Goal: Task Accomplishment & Management: Complete application form

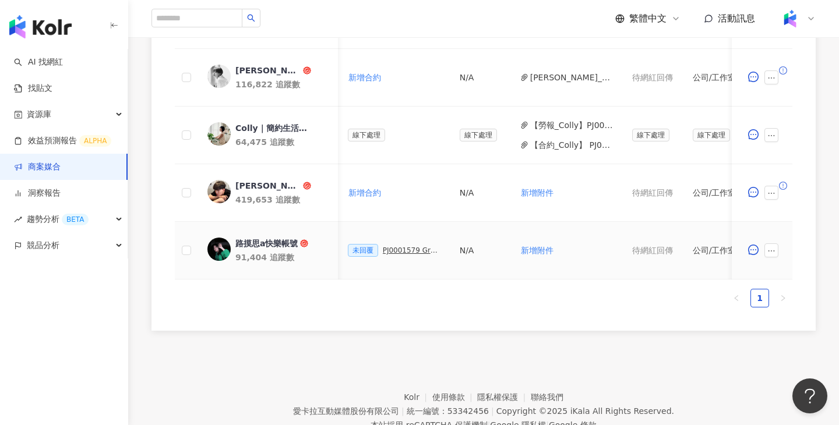
scroll to position [0, 322]
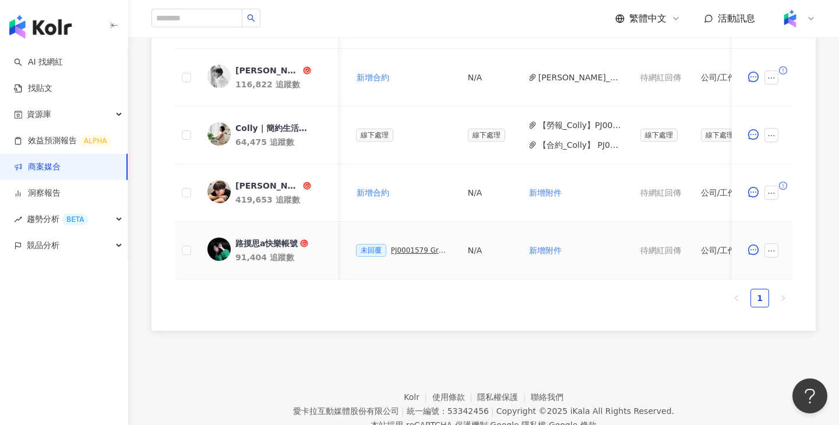
click at [417, 248] on div "PJ0001579 GroupM_3M極淨新浴室防水收納系列_202509_活動確認單" at bounding box center [420, 250] width 58 height 8
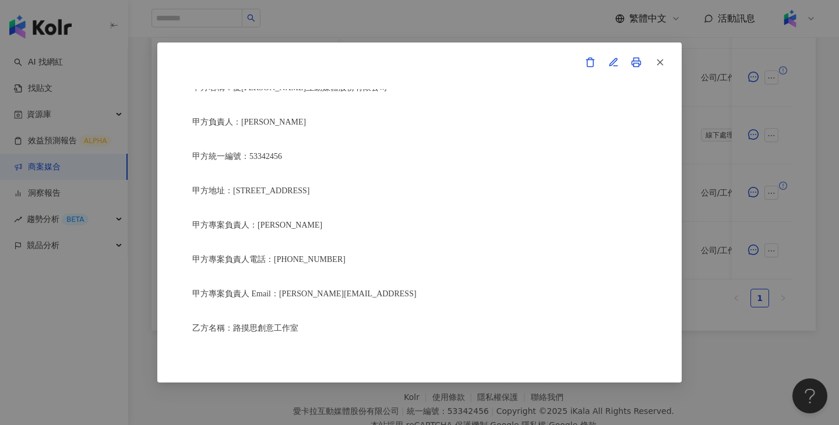
scroll to position [197, 0]
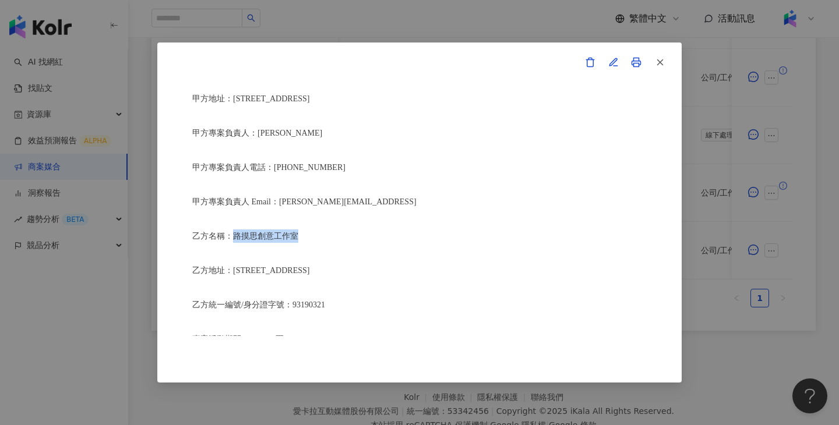
drag, startPoint x: 308, startPoint y: 228, endPoint x: 234, endPoint y: 228, distance: 74.0
click at [234, 230] on p "乙方名稱：路摸思創意工作室" at bounding box center [419, 236] width 454 height 13
copy span "路摸思創意工作室"
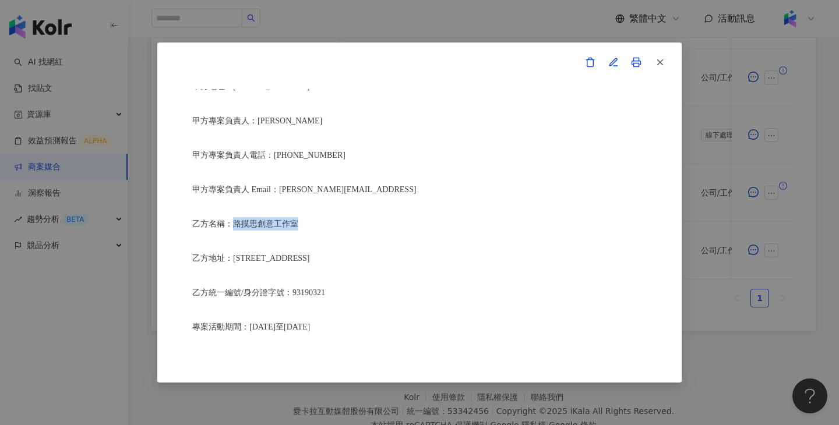
copy span "路摸思創意工作室"
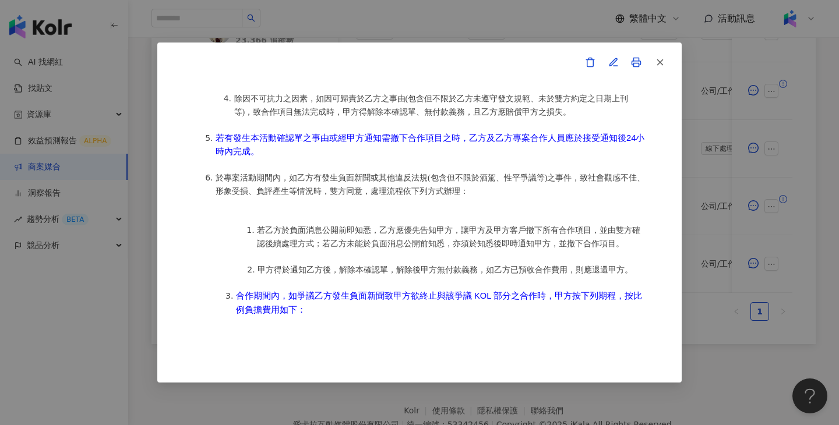
scroll to position [933, 0]
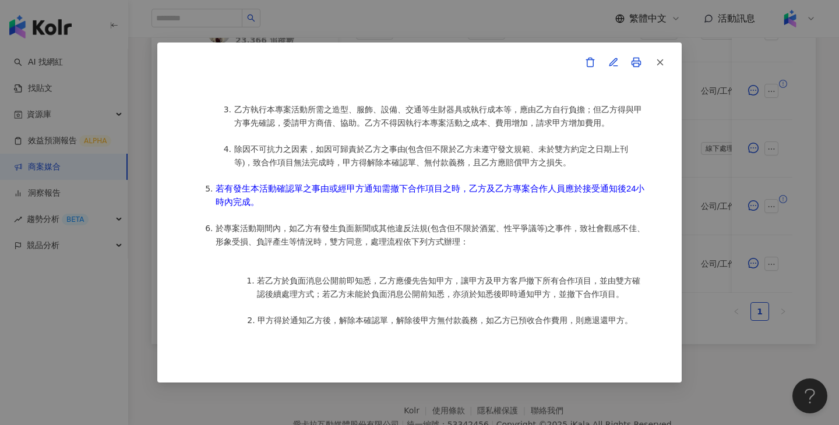
click at [490, 21] on div "活動確認單 約定雙方 甲方名稱：愛卡拉互動媒體股份有限公司 甲方負責人：程世嘉 甲方統一編號：53342456 甲方地址：104 台北市中山區南京東路二段16…" at bounding box center [419, 212] width 839 height 425
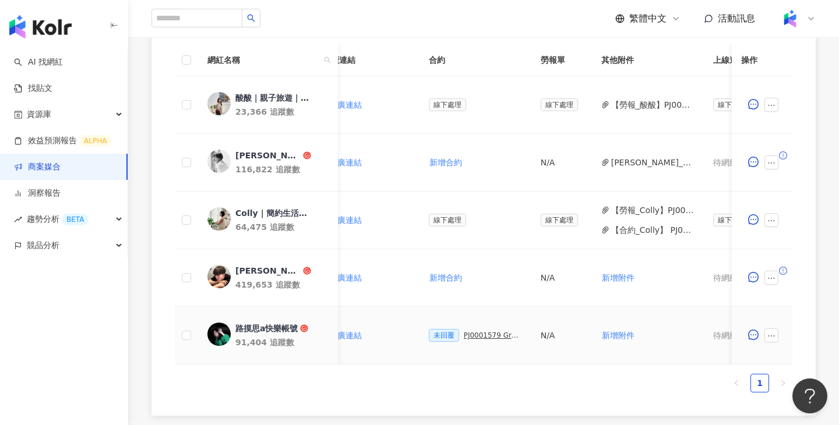
scroll to position [0, 304]
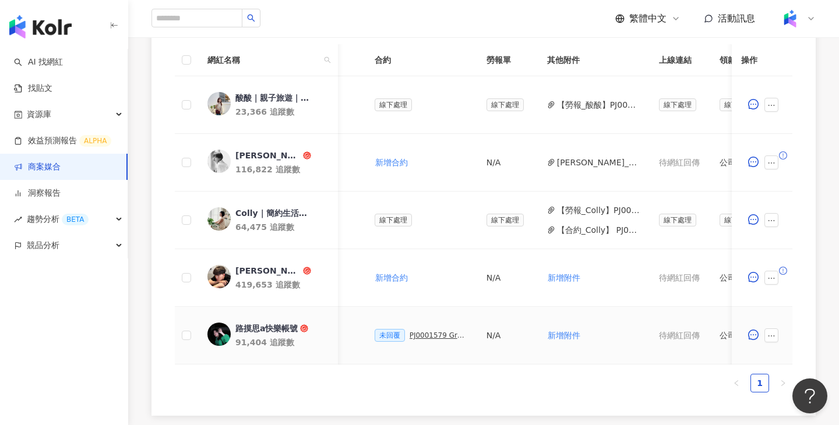
click at [452, 336] on div "PJ0001579 GroupM_3M極淨新浴室防水收納系列_202509_活動確認單" at bounding box center [439, 336] width 58 height 8
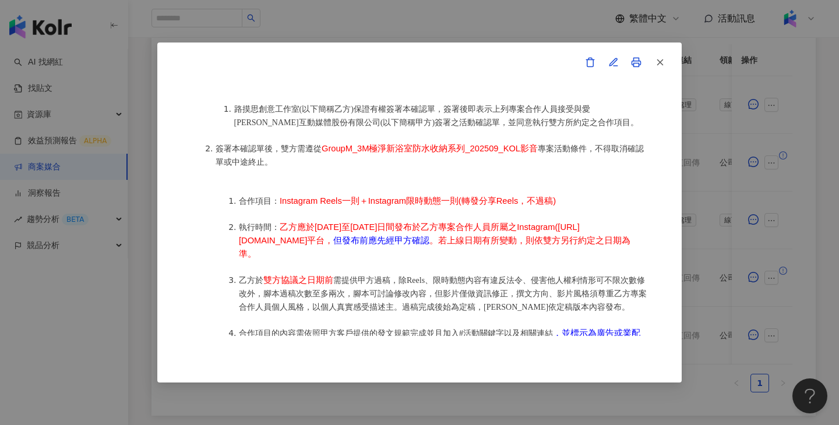
scroll to position [559, 0]
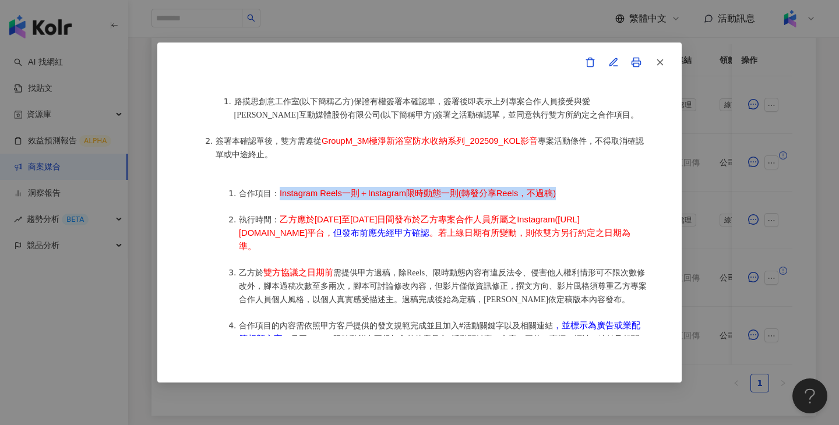
drag, startPoint x: 574, startPoint y: 183, endPoint x: 277, endPoint y: 188, distance: 297.2
click at [277, 188] on li "合作項目： Instagram Reels一則＋Instagram限時動態一則(轉發分享Reels，不過稿)" at bounding box center [443, 193] width 408 height 13
copy span "Instagram Reels一則＋Instagram限時動態一則(轉發分享Reels，不過稿)"
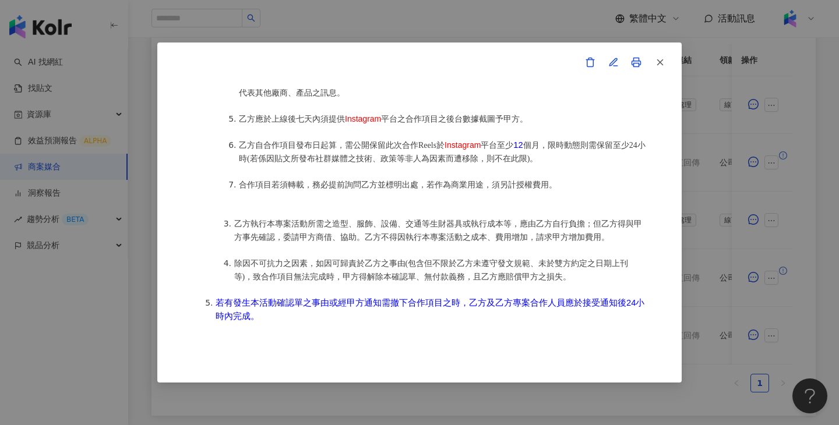
scroll to position [881, 0]
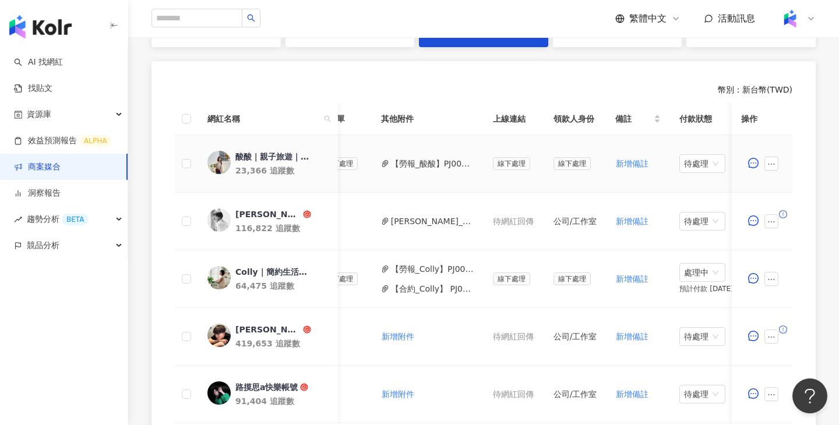
scroll to position [0, 472]
click at [426, 154] on td "【勞報_酸酸】PJ0001579 GroupM_3M極淨新浴室防水收納系列_202509(1).pdf" at bounding box center [425, 164] width 112 height 58
click at [425, 162] on button "【勞報_酸酸】PJ0001579 GroupM_3M極淨新浴室防水收納系列_202509(1).pdf" at bounding box center [430, 163] width 83 height 13
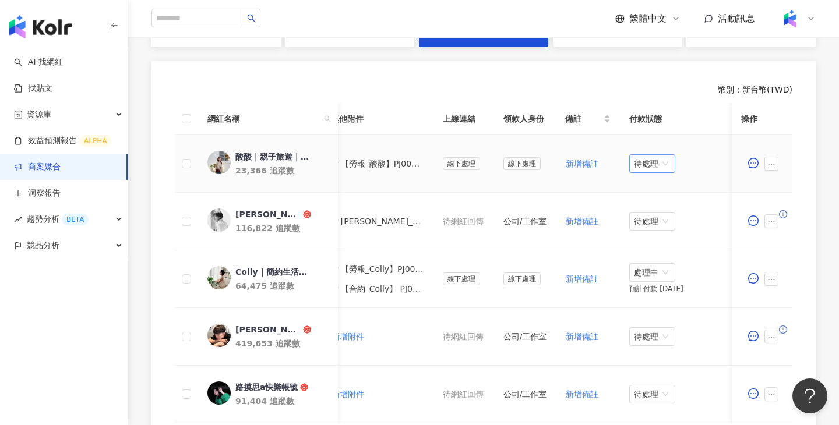
click at [652, 168] on span "待處理" at bounding box center [652, 163] width 37 height 17
click at [651, 210] on div "處理中" at bounding box center [650, 207] width 33 height 13
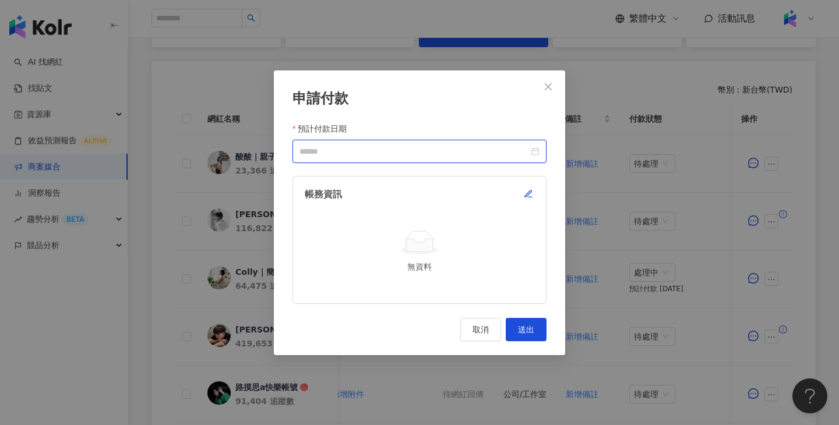
click at [439, 149] on input "預計付款日期" at bounding box center [414, 151] width 230 height 13
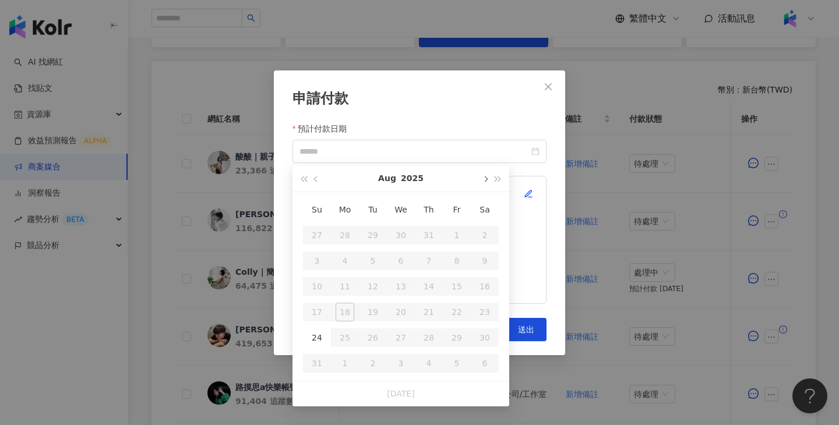
click at [484, 180] on span "button" at bounding box center [485, 180] width 6 height 6
type input "**********"
click at [399, 266] on div "10" at bounding box center [401, 261] width 19 height 19
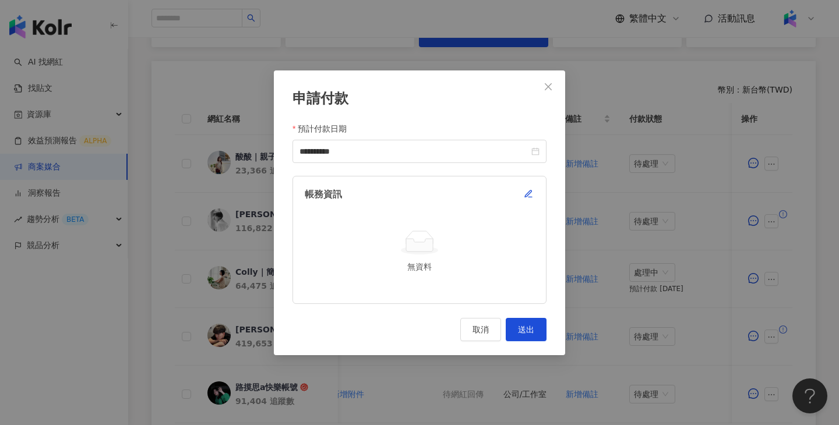
click at [526, 205] on div "帳務資訊 無資料" at bounding box center [419, 240] width 254 height 128
click at [527, 193] on icon "button" at bounding box center [528, 193] width 9 height 9
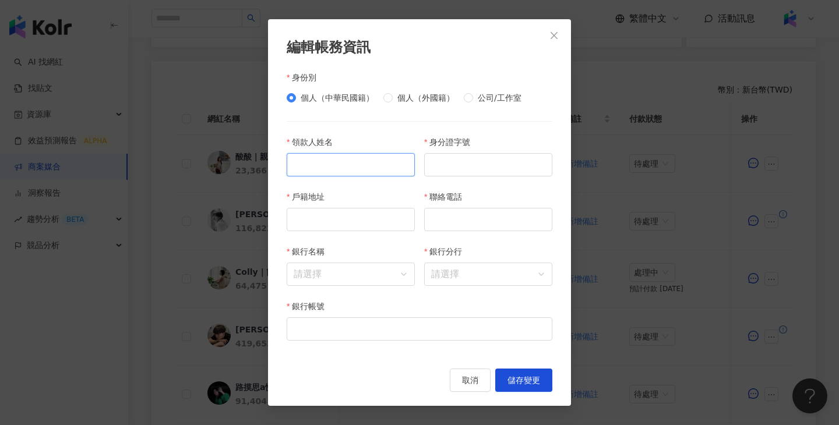
click at [341, 173] on input "領款人姓名" at bounding box center [351, 164] width 128 height 23
paste input "***"
type input "***"
click at [461, 171] on input "身分證字號" at bounding box center [488, 164] width 128 height 23
paste input "**********"
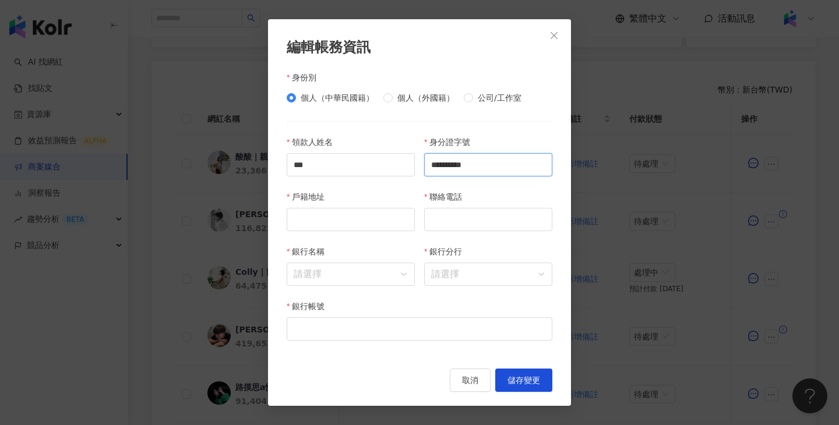
type input "**********"
click at [360, 218] on input "戶籍地址" at bounding box center [351, 219] width 128 height 23
click at [485, 219] on input "聯絡電話" at bounding box center [488, 219] width 128 height 23
paste input "**********"
type input "**********"
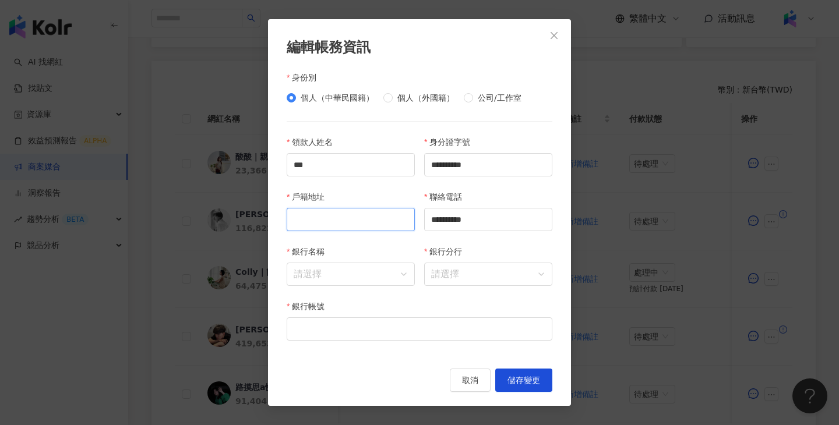
click at [341, 219] on input "戶籍地址" at bounding box center [351, 219] width 128 height 23
paste input "**********"
type input "**********"
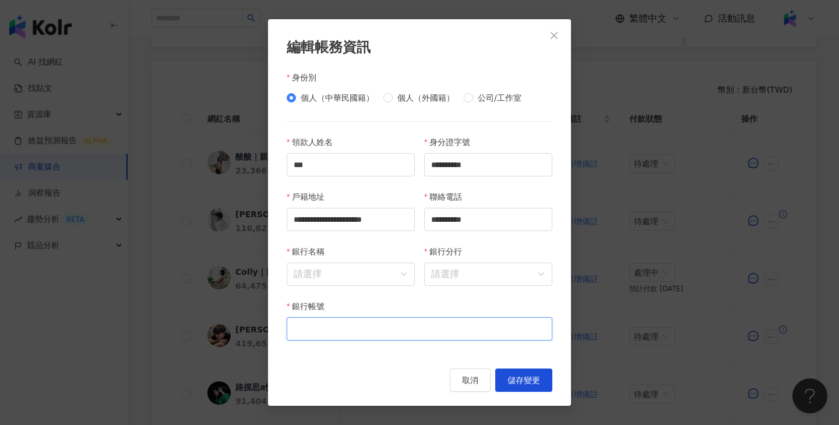
click at [342, 331] on input "銀行帳號" at bounding box center [420, 329] width 266 height 23
paste input "**********"
type input "**********"
click at [331, 270] on input "銀行名稱" at bounding box center [351, 274] width 114 height 22
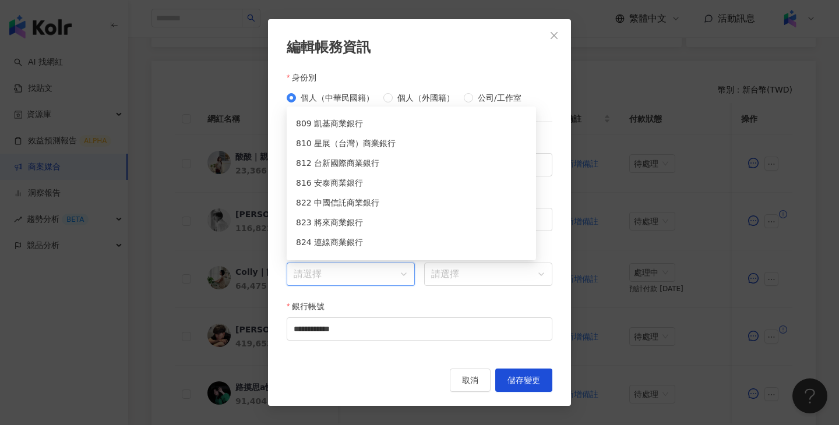
scroll to position [4275, 0]
click at [359, 205] on div "822 中國信託商業銀行" at bounding box center [411, 201] width 231 height 13
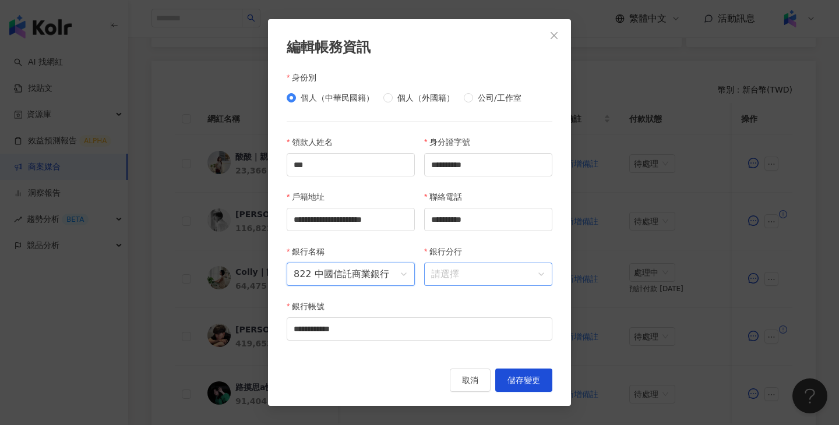
click at [474, 264] on input "銀行分行" at bounding box center [488, 274] width 114 height 22
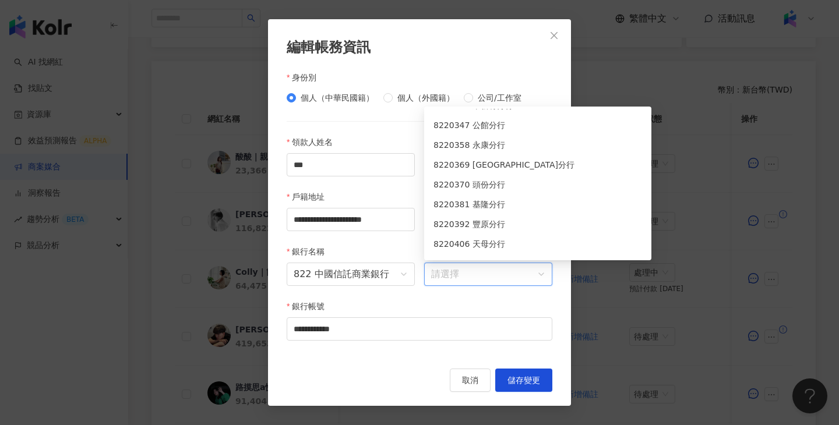
scroll to position [570, 0]
click at [477, 183] on div "8220370 頭份分行" at bounding box center [537, 183] width 209 height 13
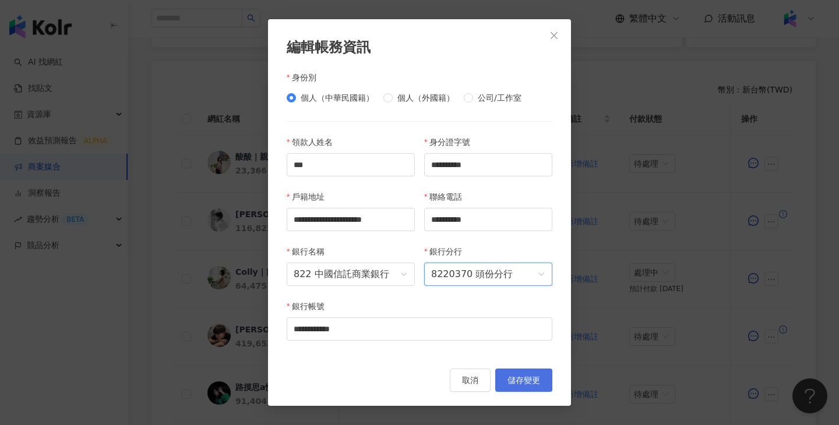
click at [532, 377] on span "儲存變更" at bounding box center [523, 380] width 33 height 9
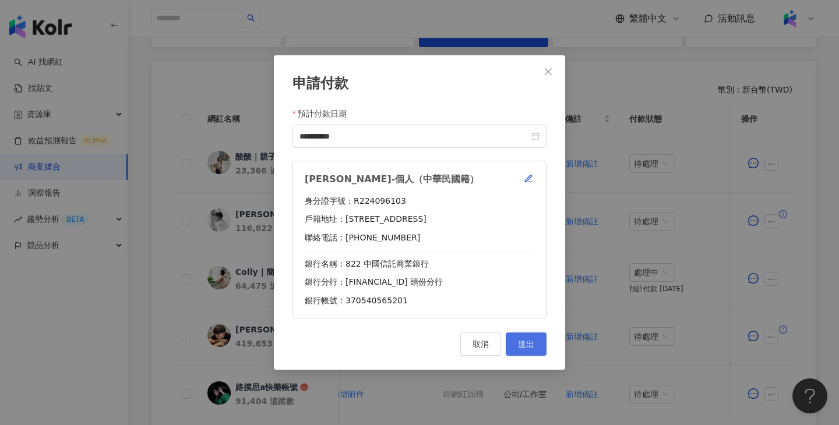
click at [526, 346] on span "送出" at bounding box center [526, 344] width 16 height 9
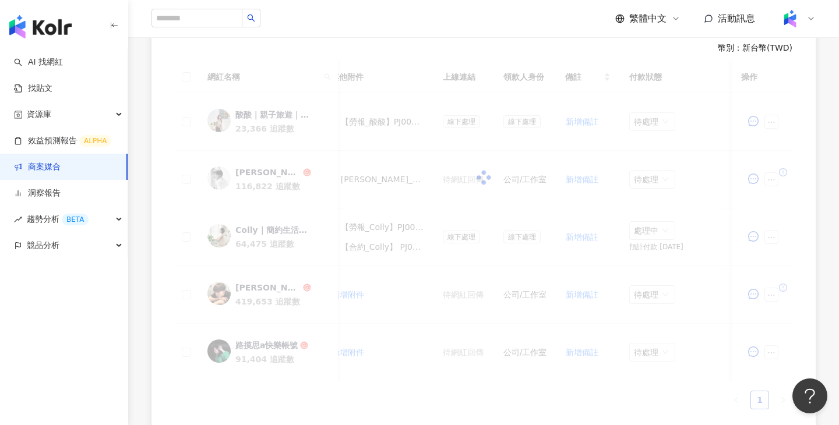
scroll to position [297, 0]
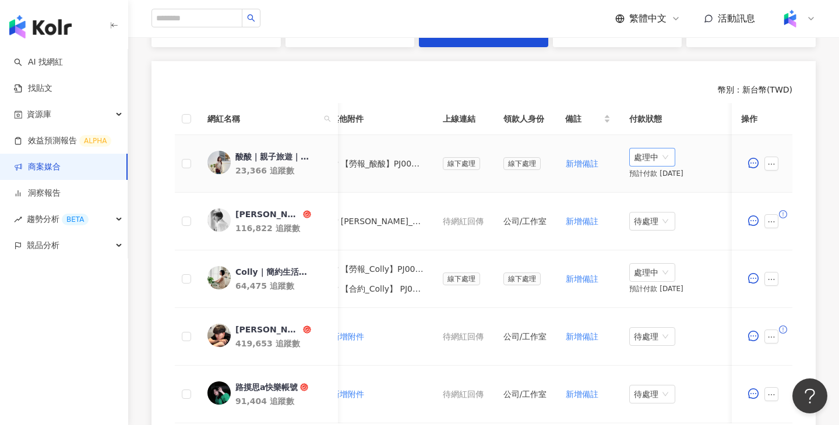
click at [655, 155] on span "處理中" at bounding box center [652, 157] width 37 height 17
click at [651, 175] on div "待處理" at bounding box center [650, 181] width 33 height 13
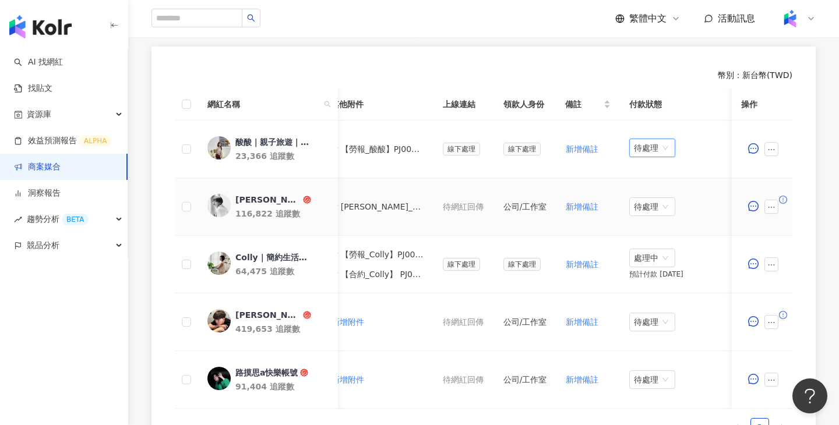
scroll to position [312, 0]
click at [513, 77] on div "幣別 ： 新台幣 ( TWD )" at bounding box center [484, 75] width 618 height 12
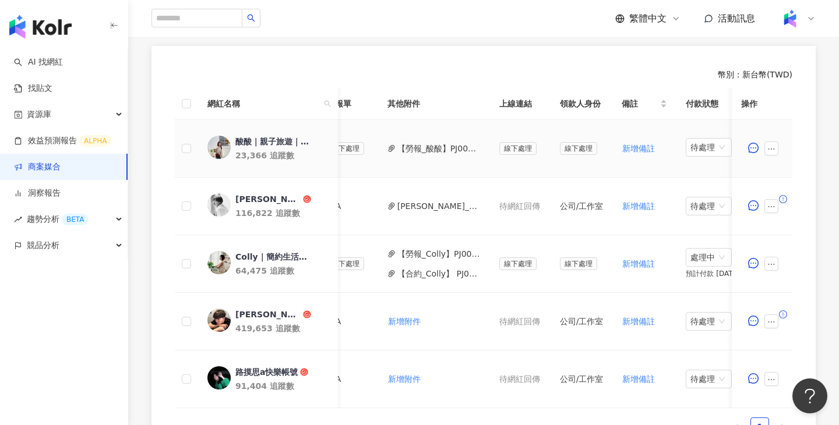
scroll to position [0, 496]
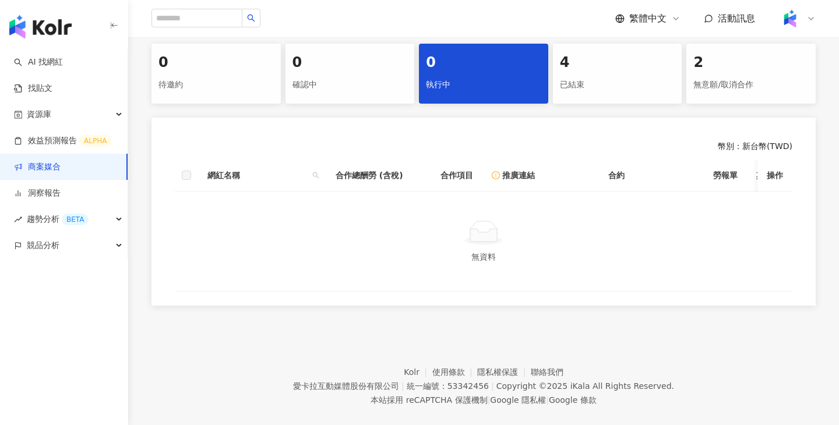
click at [586, 72] on div "4" at bounding box center [617, 63] width 115 height 20
